Goal: Task Accomplishment & Management: Complete application form

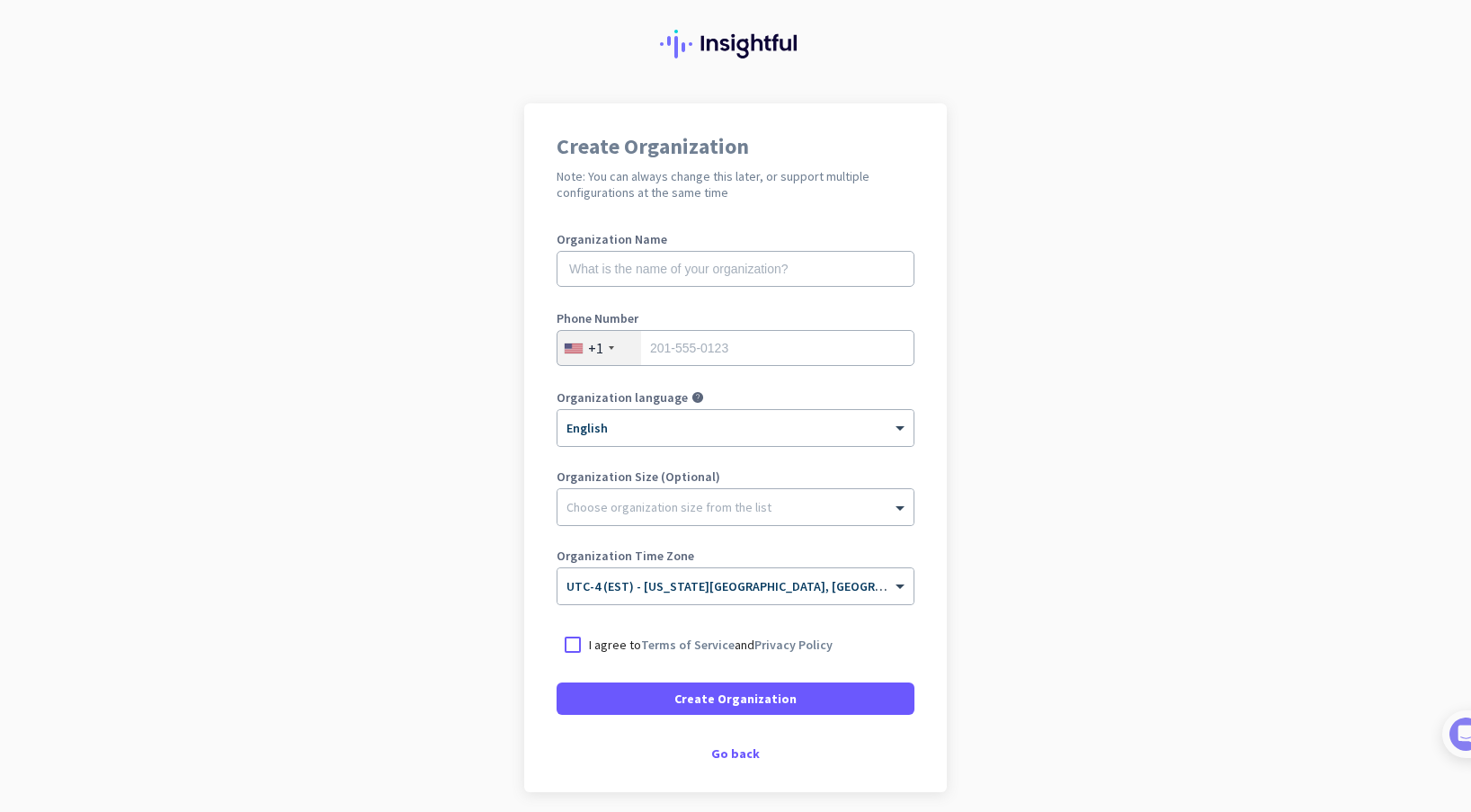
scroll to position [56, 0]
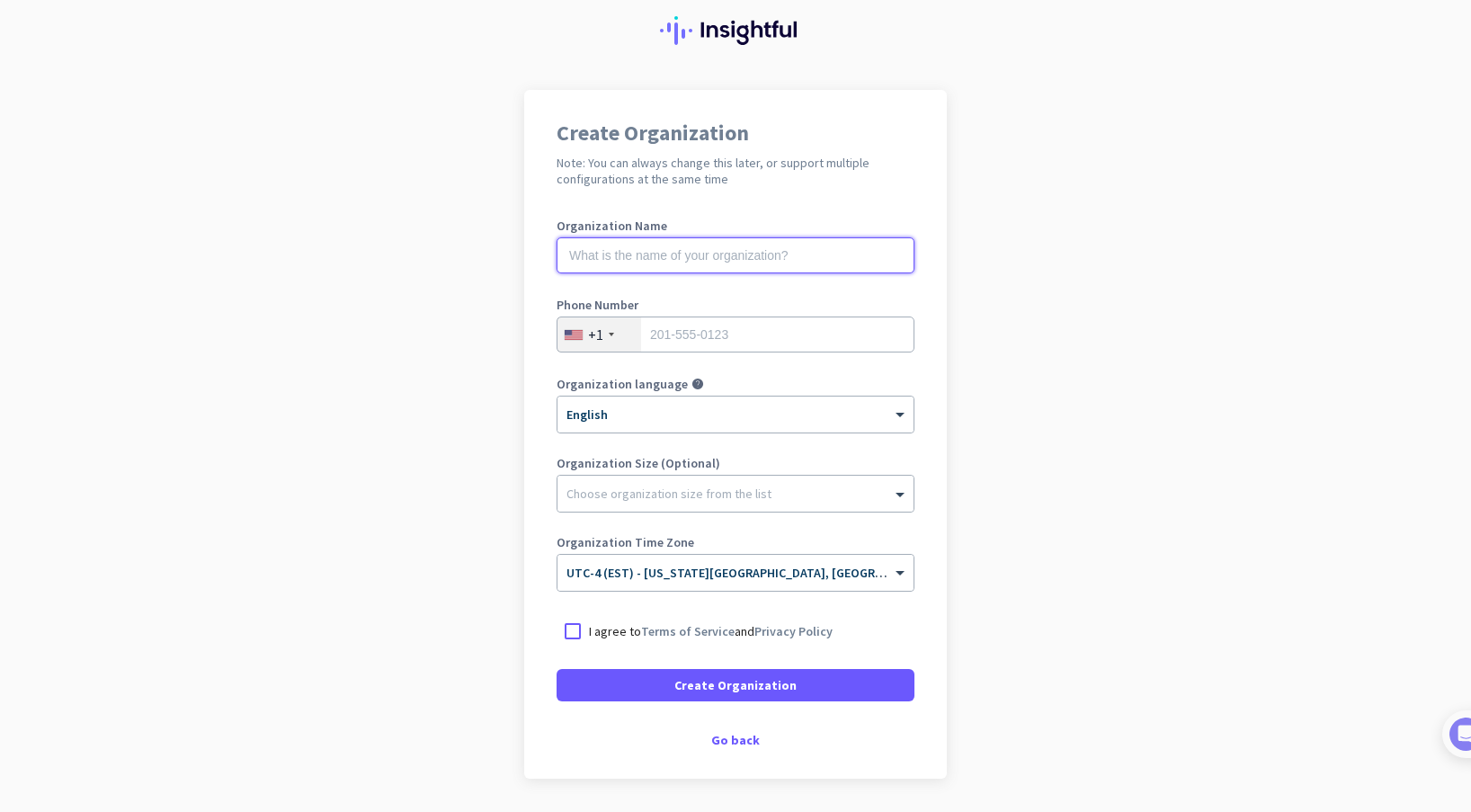
click at [631, 246] on input "text" at bounding box center [736, 255] width 357 height 36
type input "Mercor"
click at [724, 338] on input "tel" at bounding box center [736, 334] width 357 height 36
click at [891, 494] on span at bounding box center [902, 493] width 22 height 18
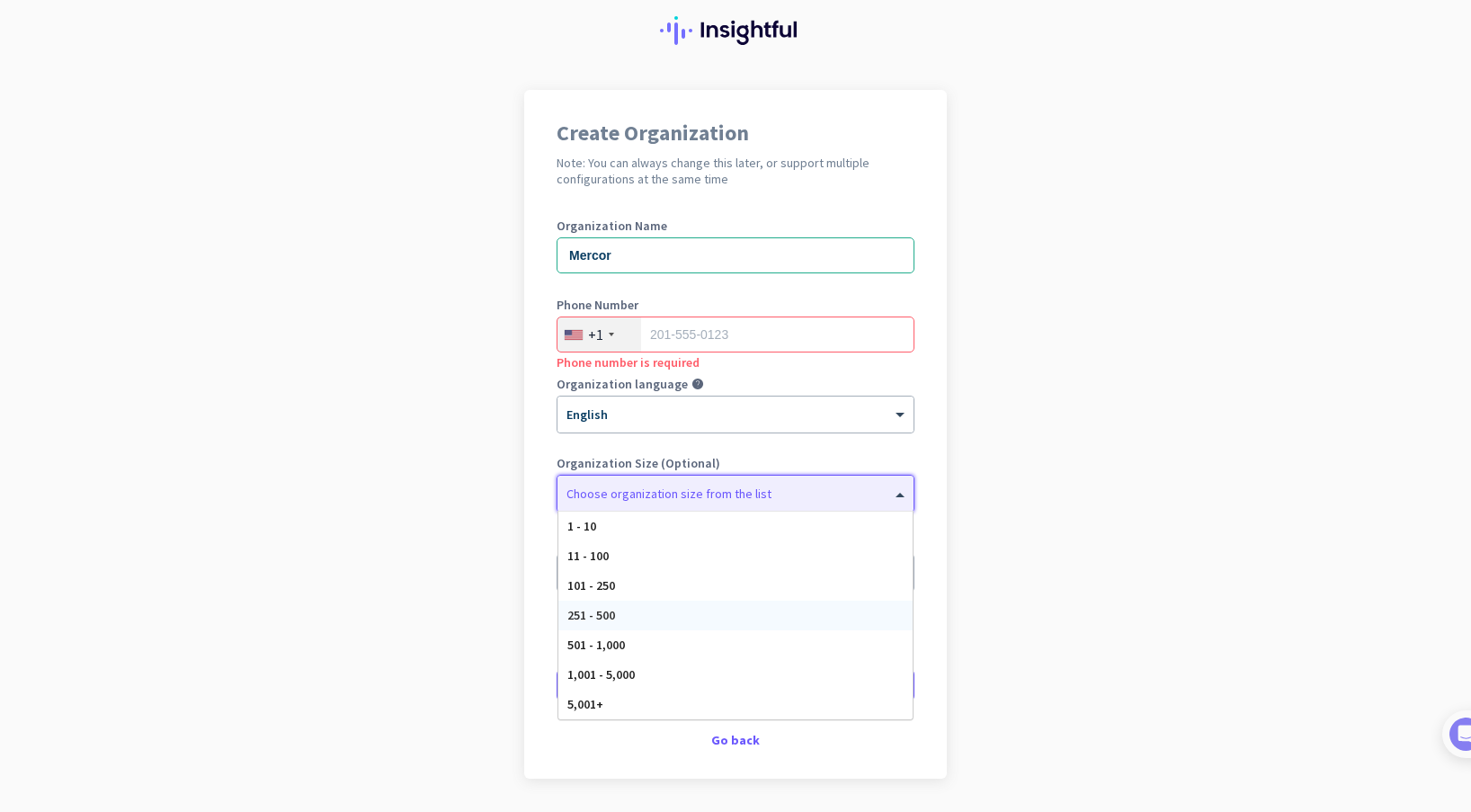
click at [624, 617] on div "251 - 500" at bounding box center [736, 616] width 355 height 30
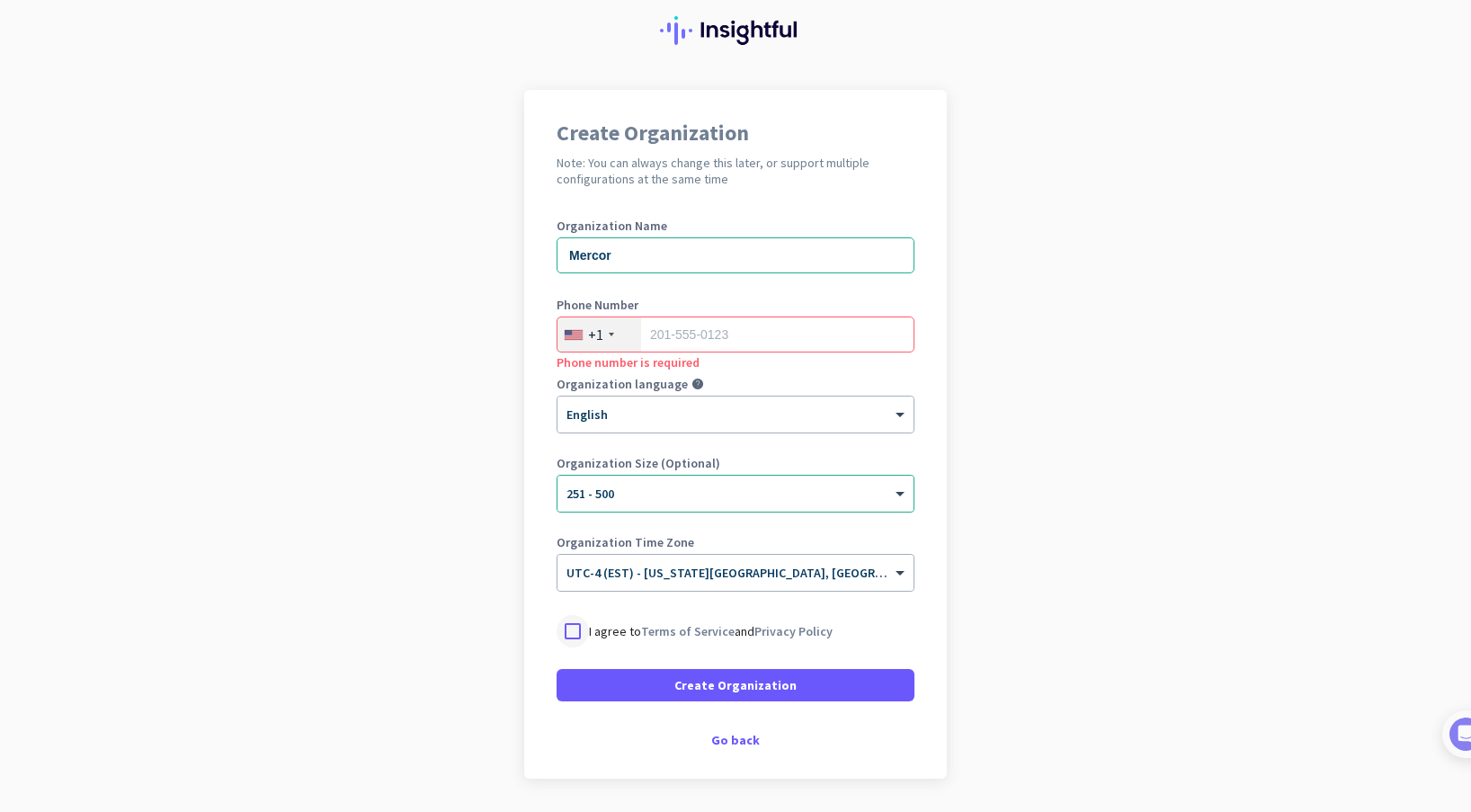
click at [571, 631] on div at bounding box center [573, 631] width 33 height 33
click at [648, 346] on input "tel" at bounding box center [736, 334] width 357 height 36
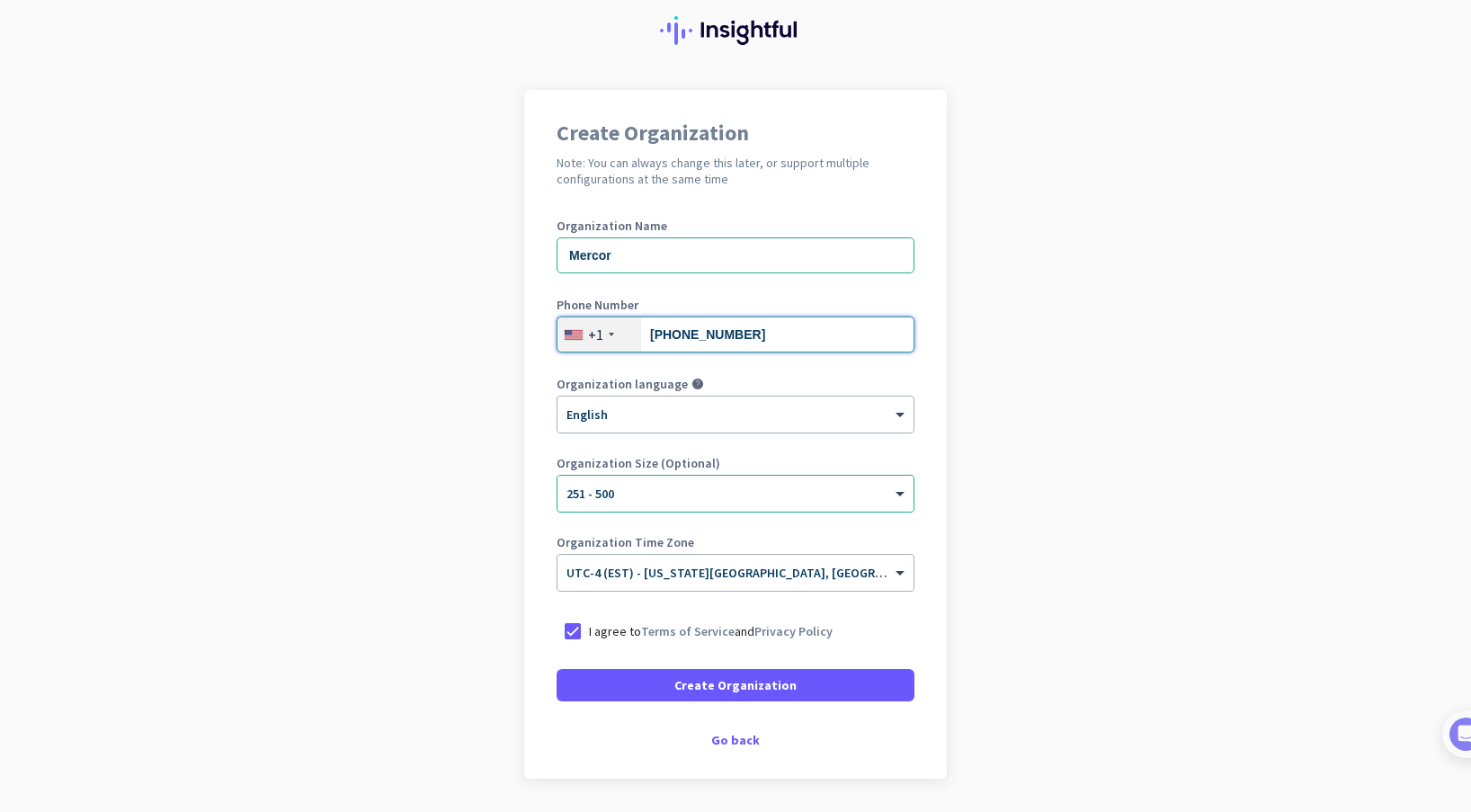
scroll to position [71, 0]
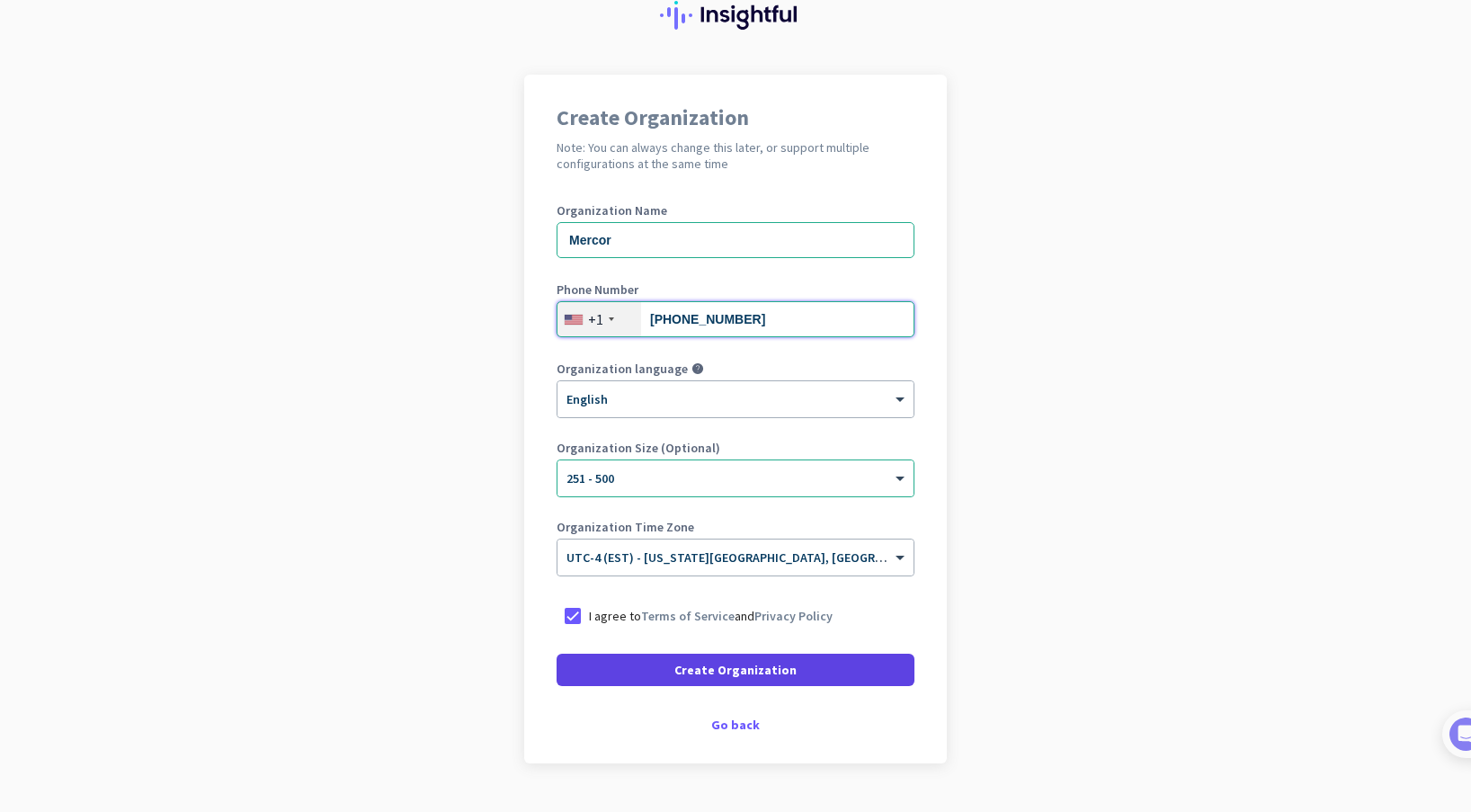
type input "[PHONE_NUMBER]"
click at [693, 662] on span "Create Organization" at bounding box center [736, 669] width 123 height 18
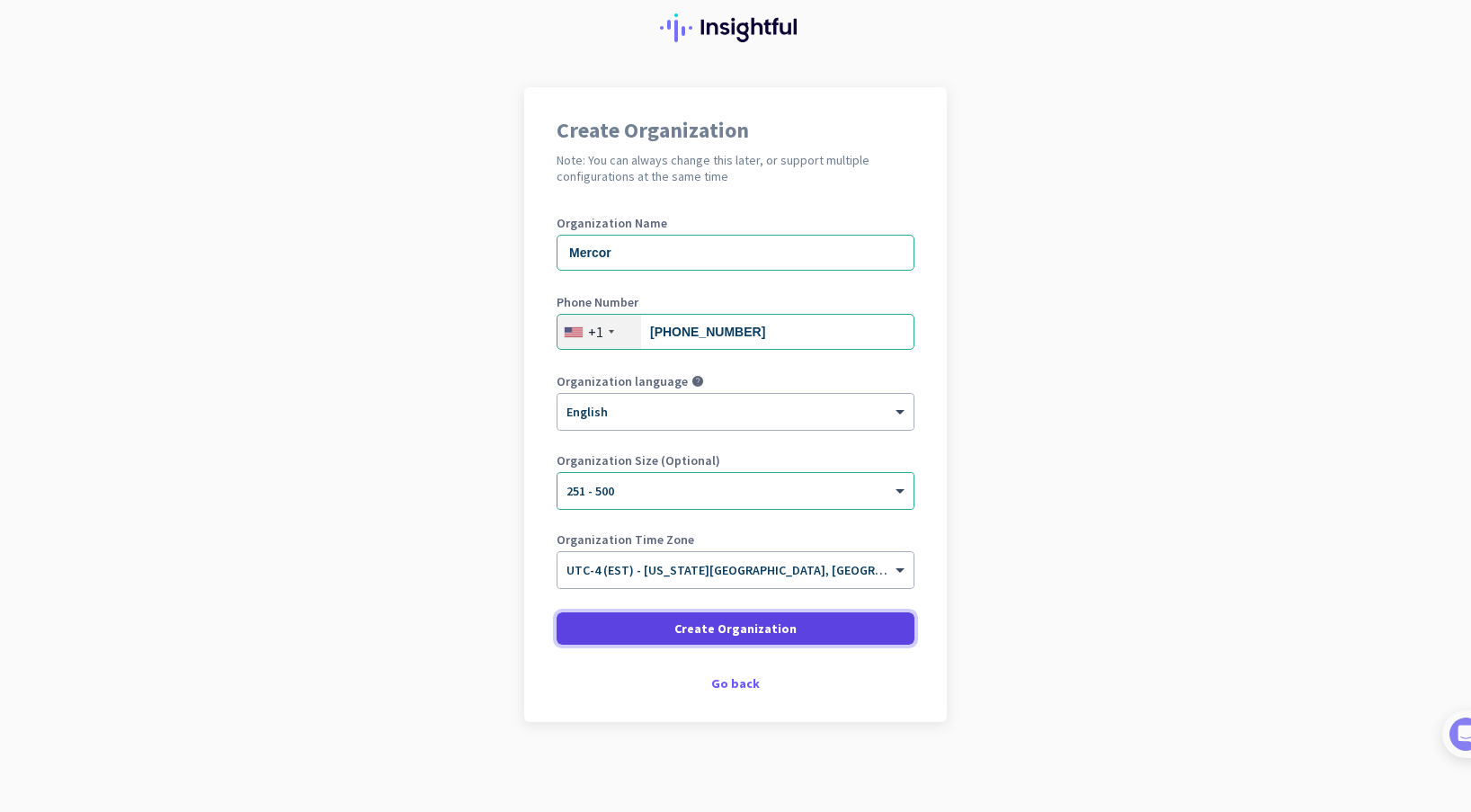
scroll to position [58, 0]
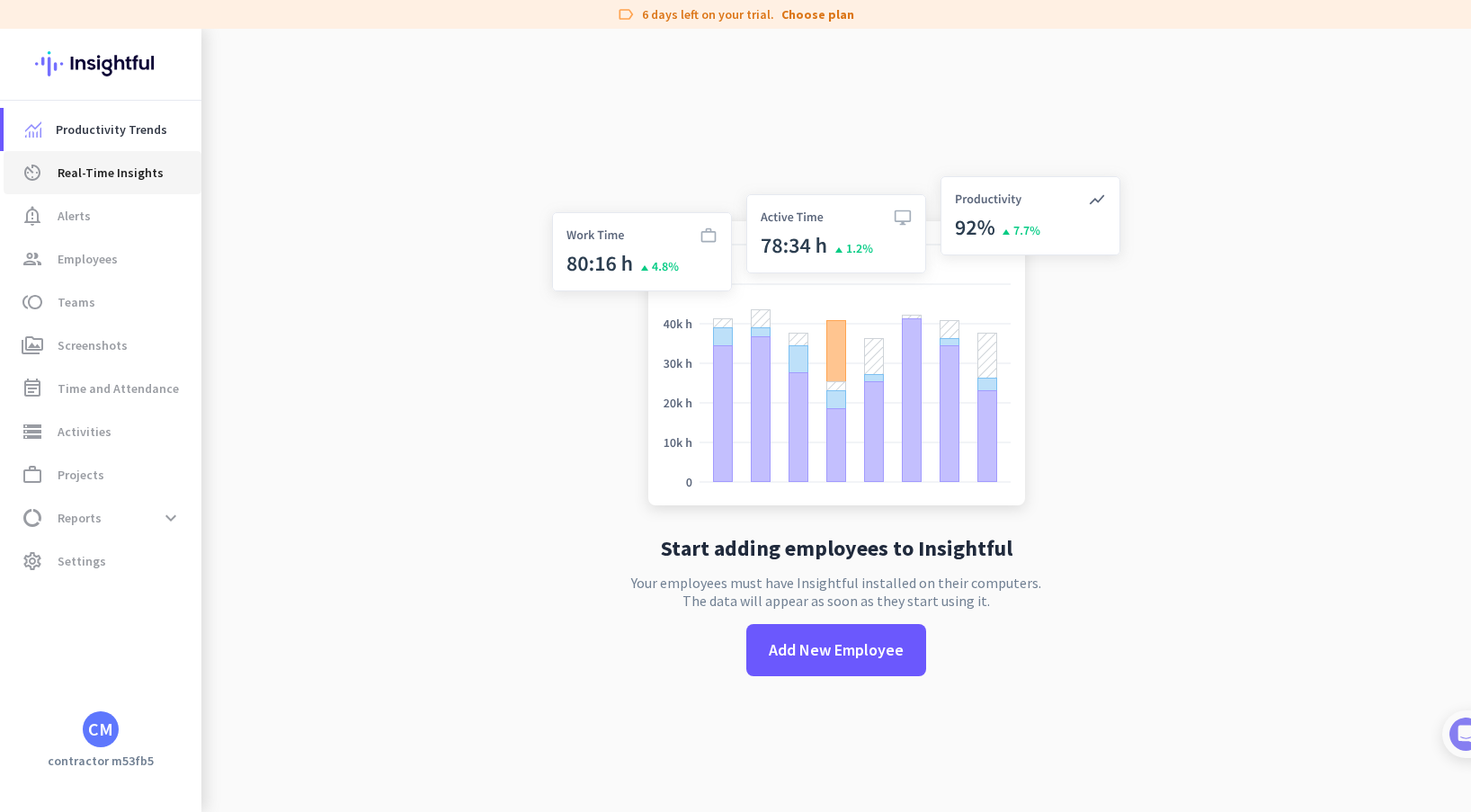
click at [102, 178] on span "Real-Time Insights" at bounding box center [109, 172] width 106 height 22
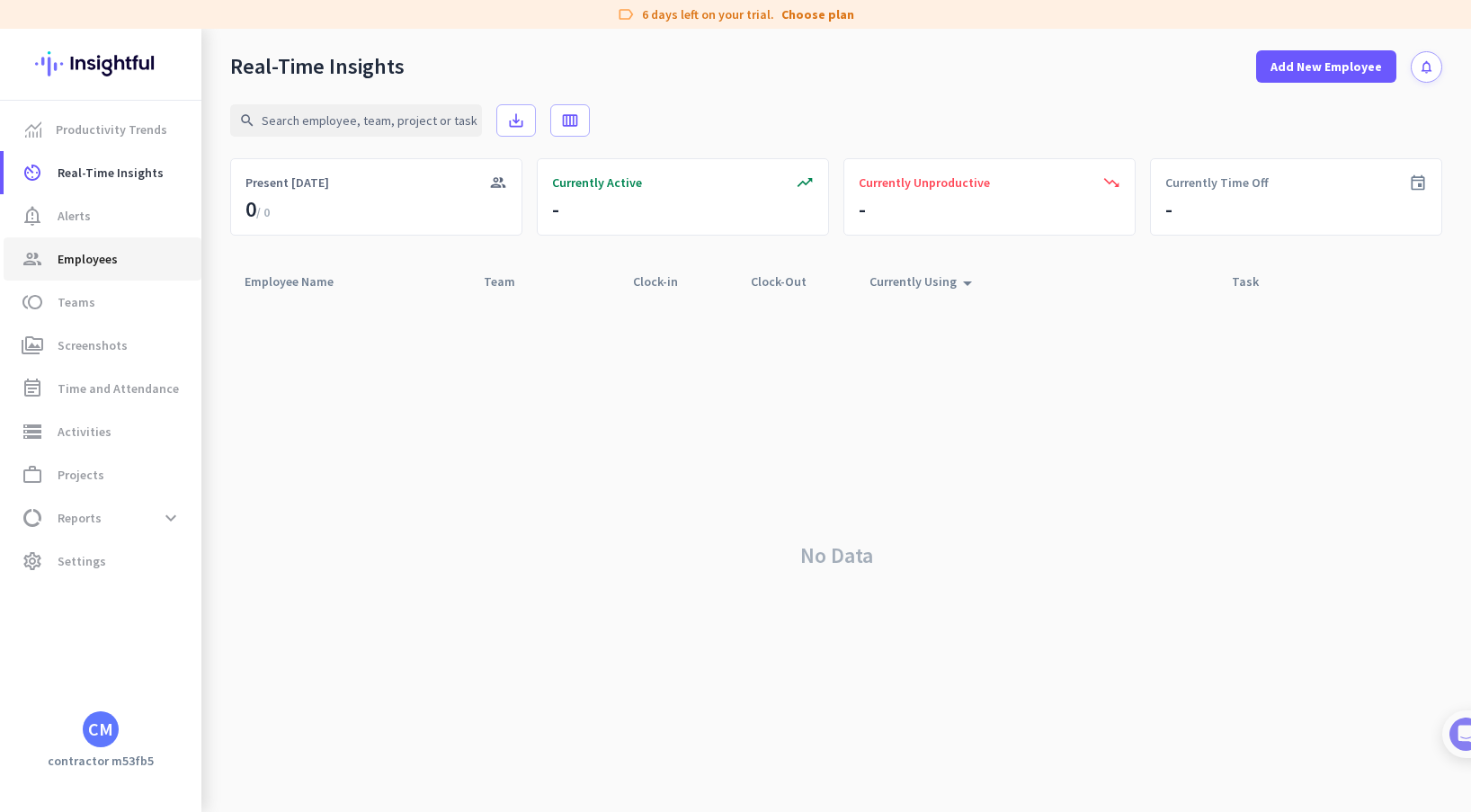
click at [102, 253] on span "Employees" at bounding box center [87, 258] width 60 height 22
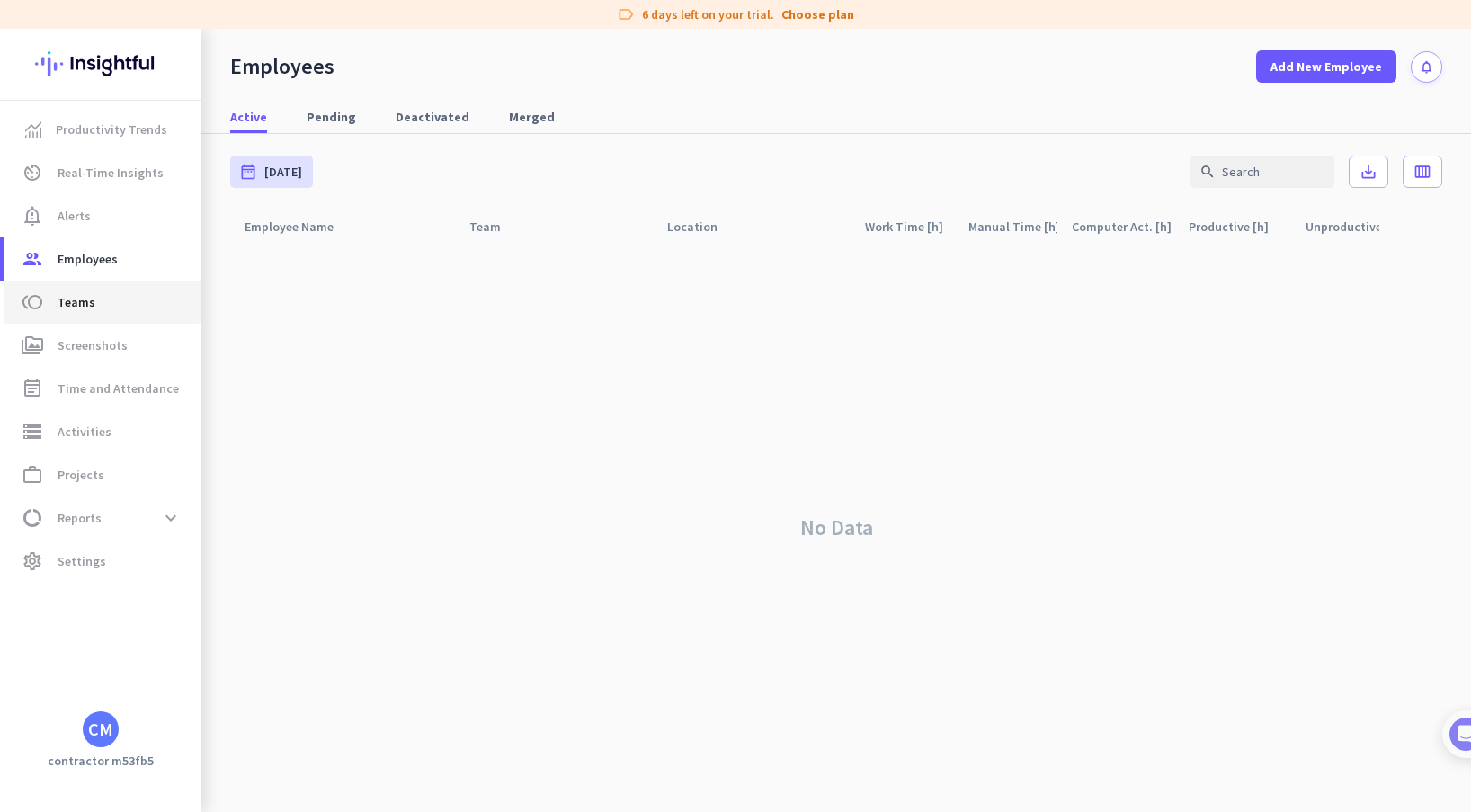
click at [93, 302] on span "toll Teams" at bounding box center [102, 301] width 169 height 22
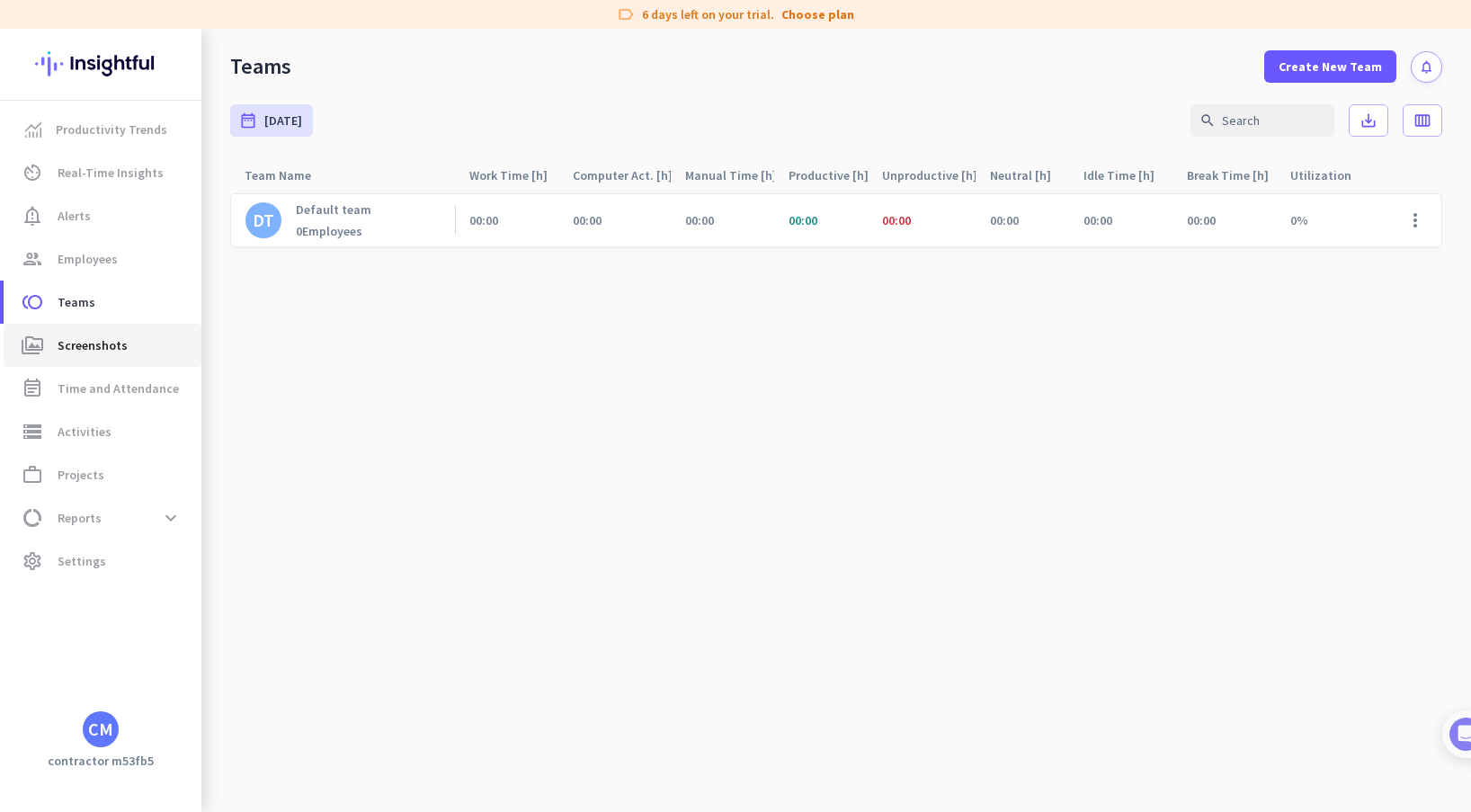
click at [90, 354] on span "Screenshots" at bounding box center [92, 344] width 70 height 22
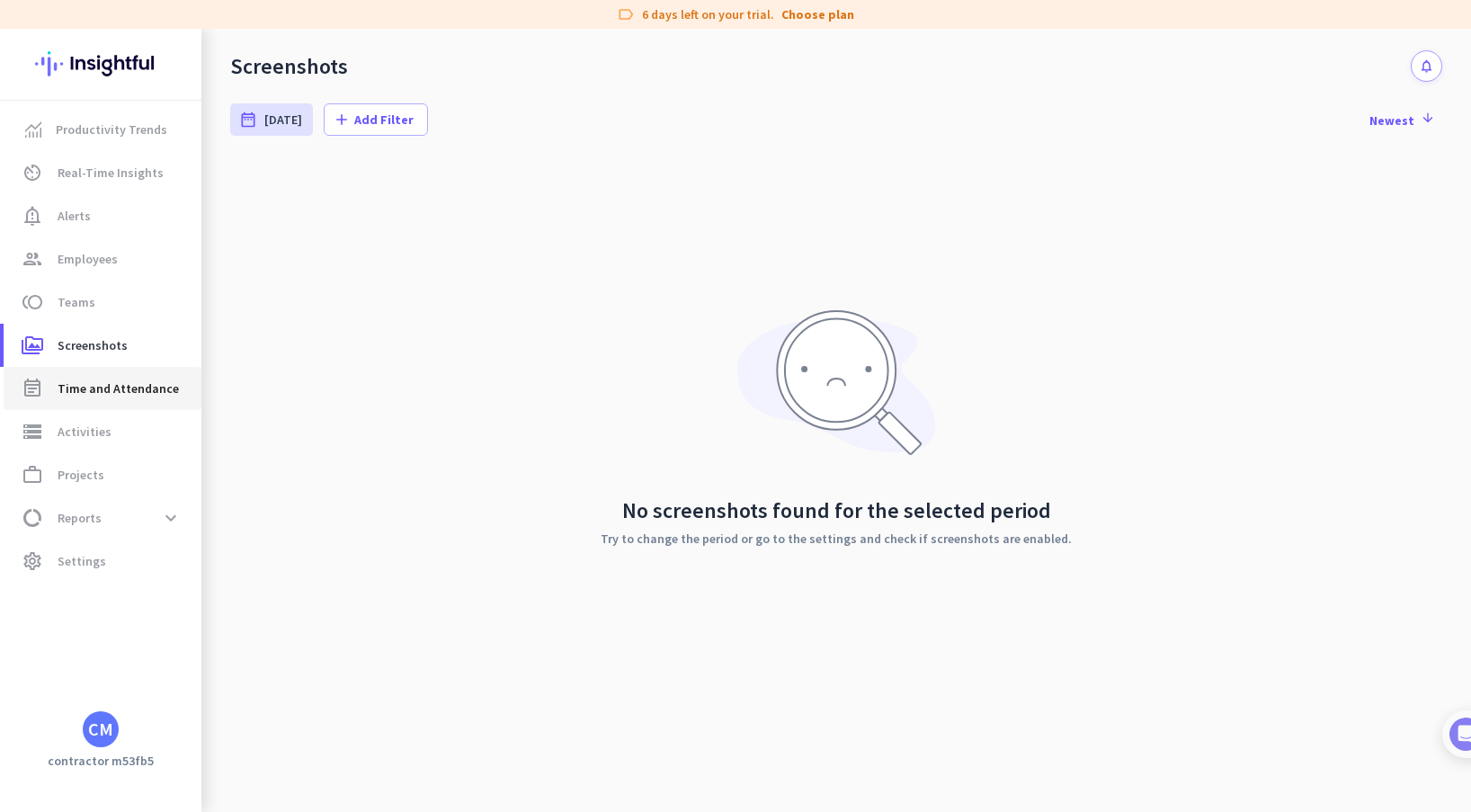
click at [89, 384] on span "Time and Attendance" at bounding box center [118, 388] width 122 height 22
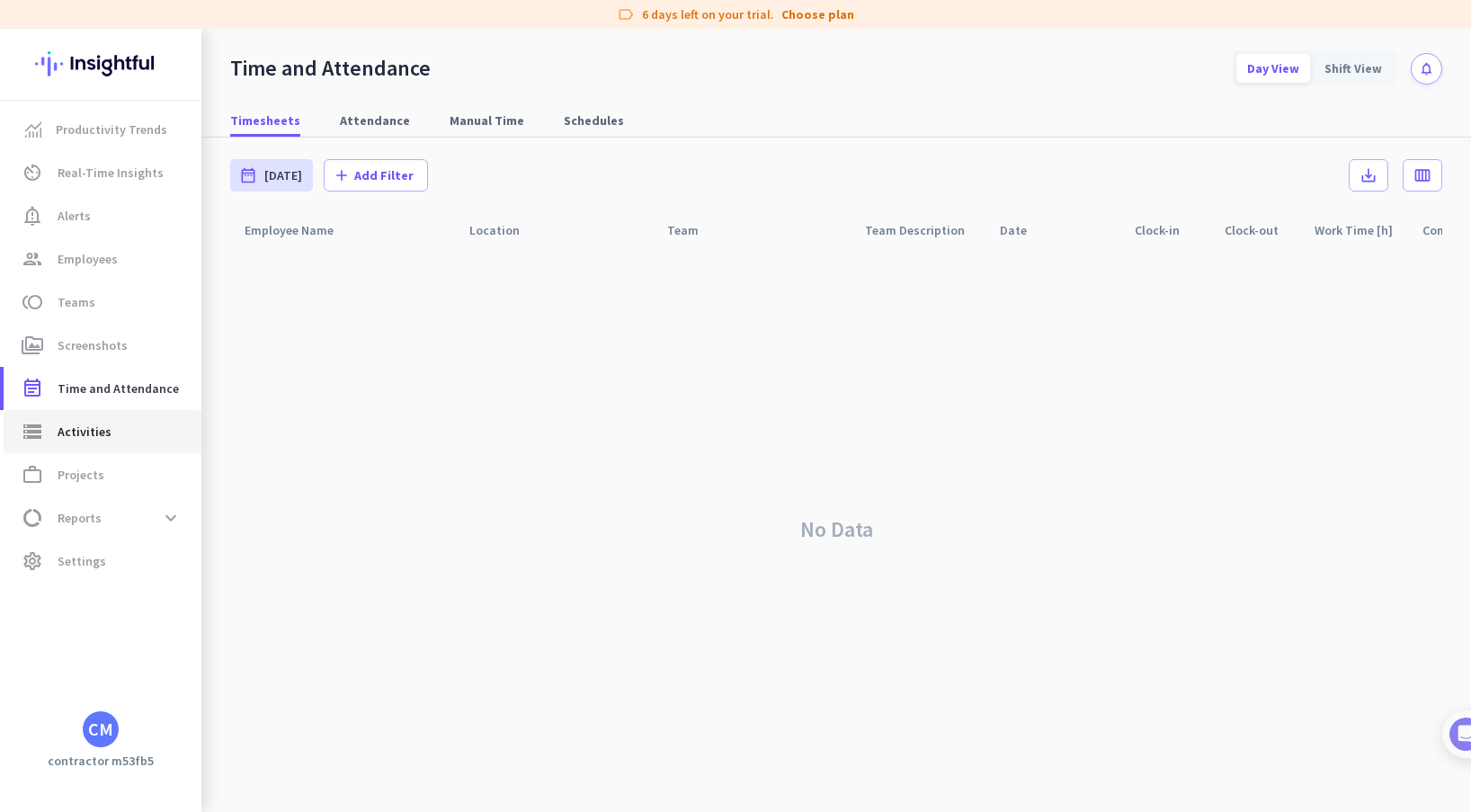
click at [83, 425] on span "Activities" at bounding box center [84, 431] width 54 height 22
type input "[DATE]"
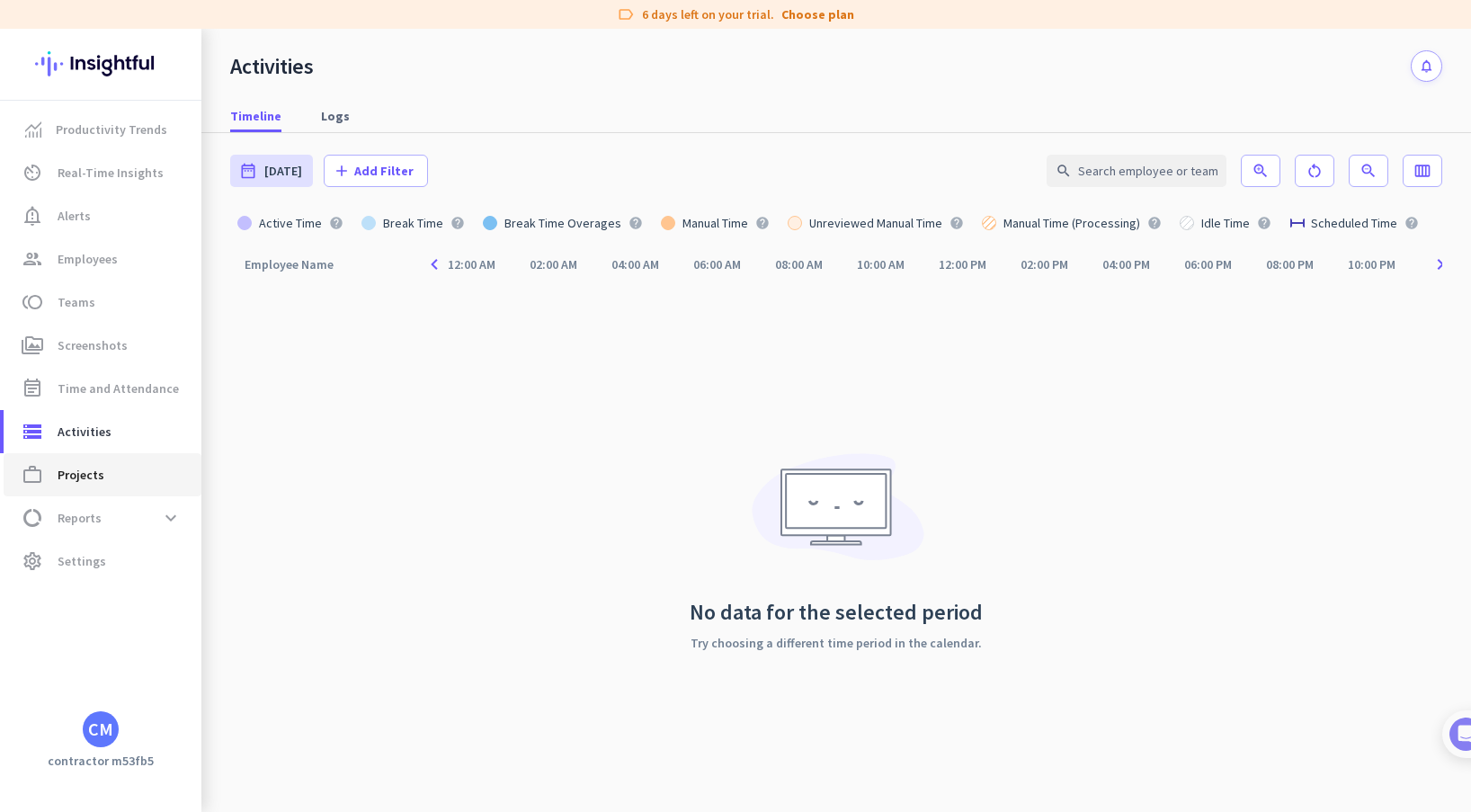
click at [80, 473] on span "Projects" at bounding box center [80, 474] width 47 height 22
type input "[DATE] - [DATE]"
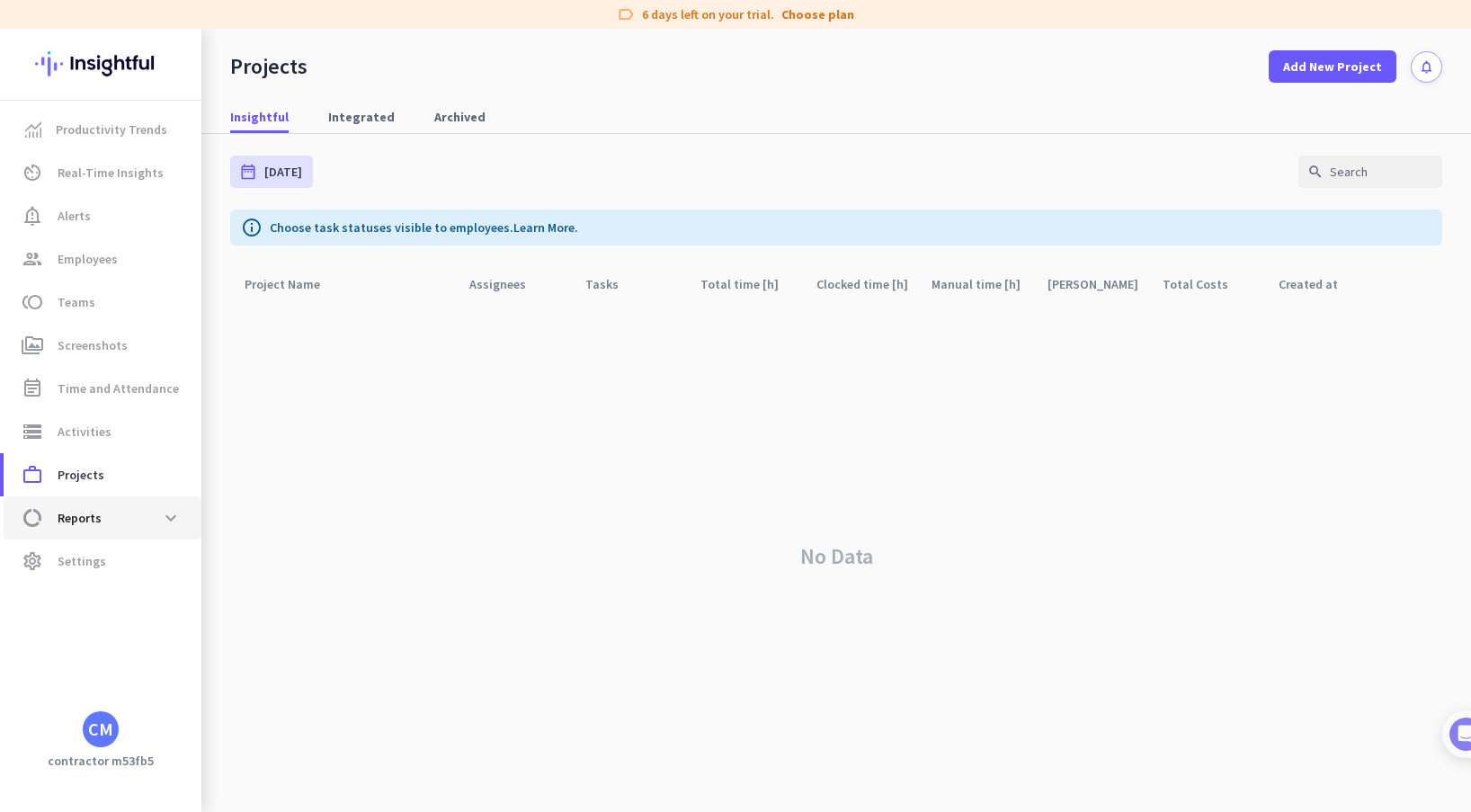
click at [78, 507] on span "Reports" at bounding box center [79, 517] width 44 height 22
